Goal: Information Seeking & Learning: Learn about a topic

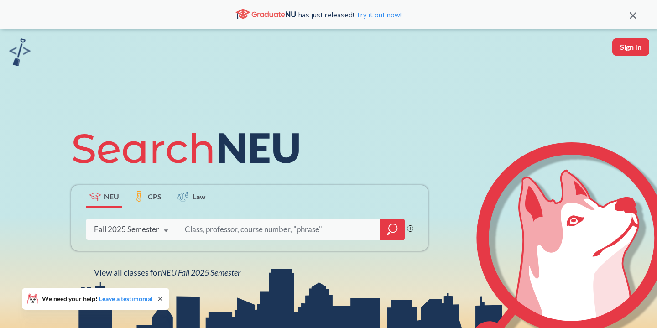
click at [405, 225] on div "Phrase search guarantees the exact search appears in the results. Ex. If you wa…" at bounding box center [295, 229] width 237 height 21
click at [392, 226] on icon "magnifying glass" at bounding box center [392, 229] width 11 height 13
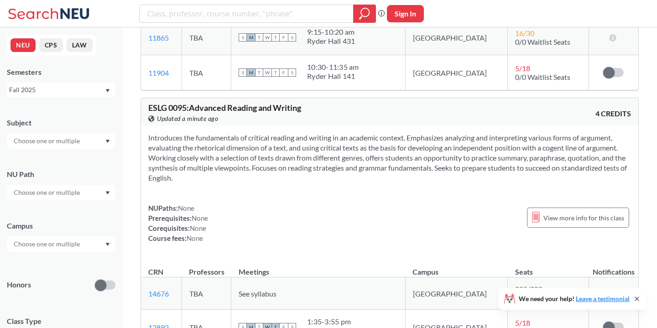
scroll to position [490, 0]
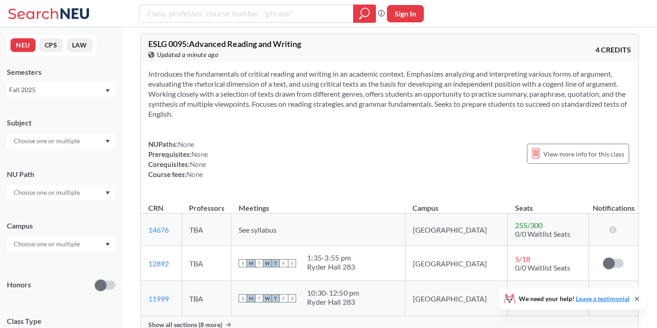
click at [88, 140] on div at bounding box center [61, 141] width 109 height 16
click at [53, 155] on div "CS ( 114 )" at bounding box center [63, 157] width 103 height 10
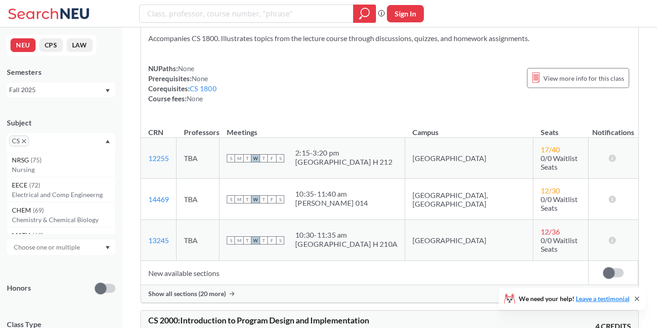
scroll to position [1376, 0]
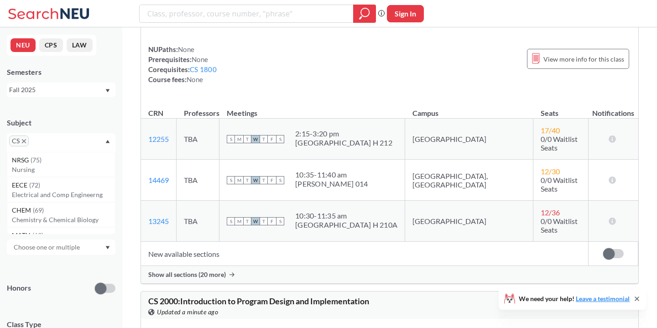
click at [211, 271] on span "Show all sections (20 more)" at bounding box center [187, 275] width 78 height 8
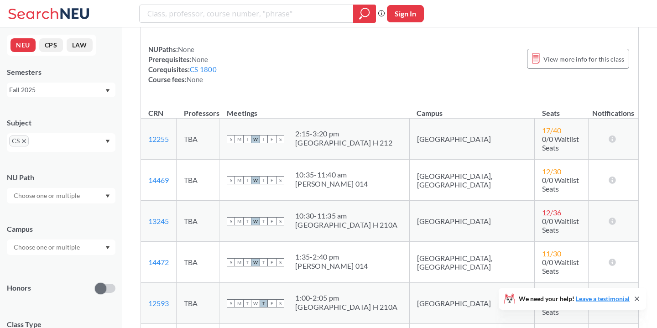
scroll to position [1381, 0]
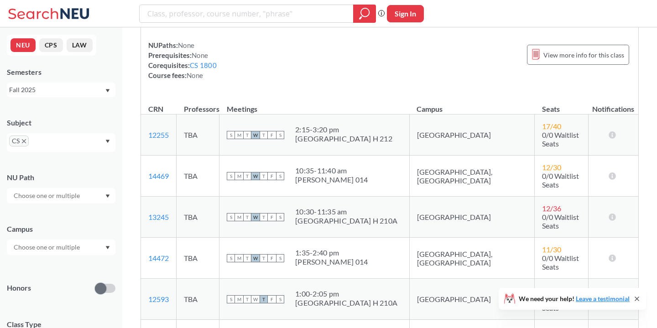
click at [341, 257] on div "[PERSON_NAME] 014" at bounding box center [331, 261] width 73 height 9
click at [268, 254] on span "T" at bounding box center [264, 258] width 8 height 8
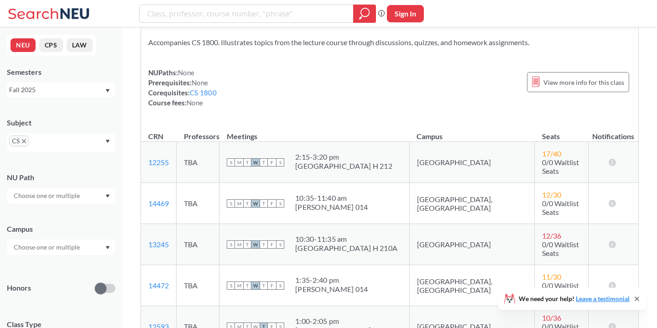
scroll to position [1350, 0]
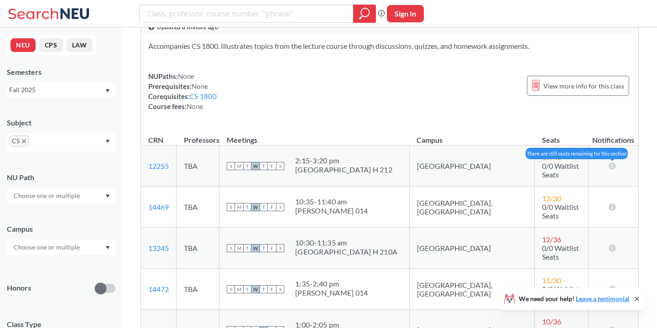
click at [612, 162] on icon at bounding box center [613, 165] width 9 height 7
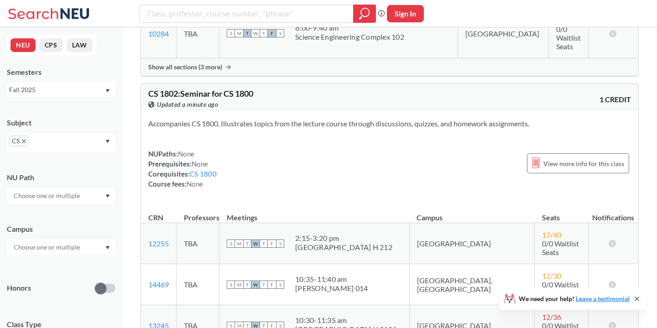
scroll to position [1271, 0]
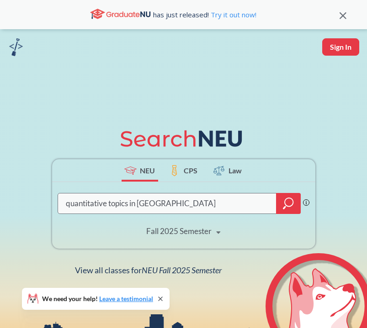
type input "quantitative topics in psuc"
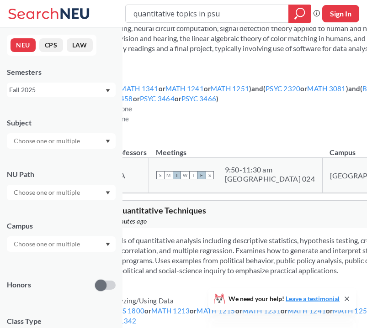
type input "quantitative topics in psu"
click at [254, 150] on th "Meetings" at bounding box center [234, 148] width 173 height 20
